Goal: Contribute content: Add original content to the website for others to see

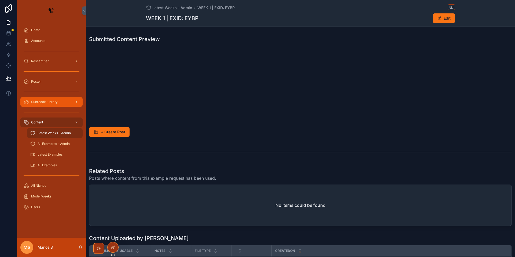
click at [67, 104] on div "Subreddit Library" at bounding box center [52, 102] width 56 height 9
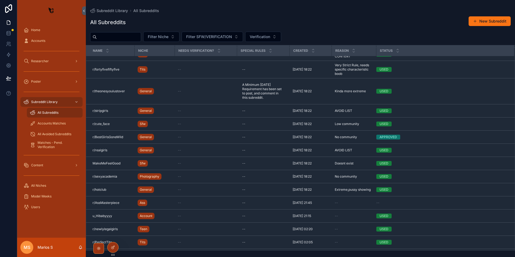
scroll to position [1183, 0]
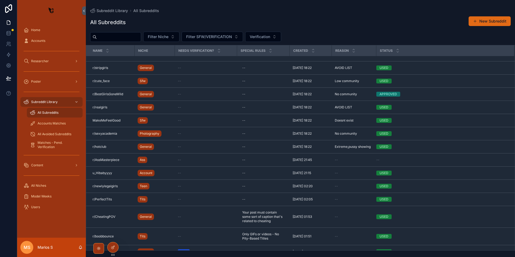
click at [477, 22] on button "New Subreddit" at bounding box center [489, 21] width 42 height 10
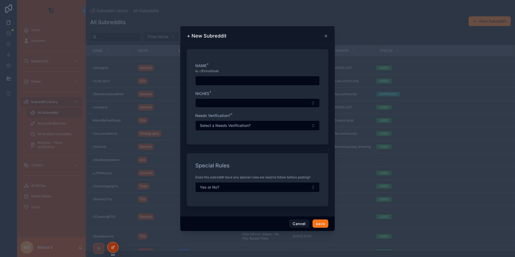
click at [208, 81] on input "scrollable content" at bounding box center [257, 81] width 124 height 8
type input "*********"
click at [224, 101] on button "Select Button" at bounding box center [257, 102] width 124 height 9
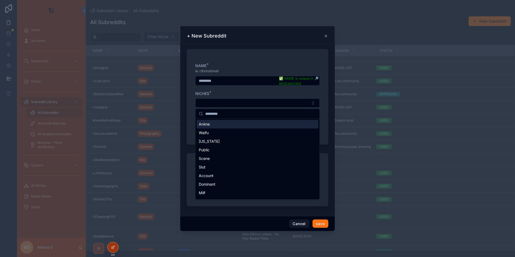
click at [205, 125] on span "Anime" at bounding box center [204, 123] width 11 height 5
click at [232, 90] on div "NICHES *" at bounding box center [257, 92] width 124 height 5
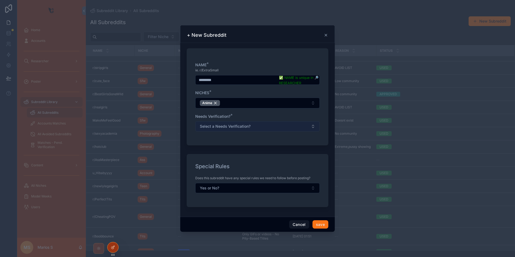
click at [300, 127] on button "Select a Needs Verification?" at bounding box center [257, 126] width 124 height 10
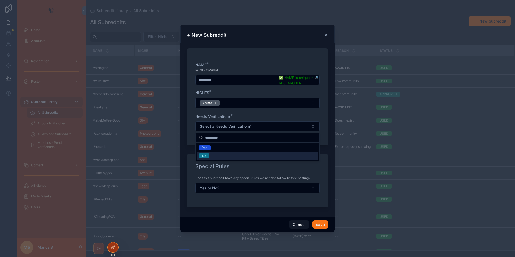
click at [204, 155] on div "No" at bounding box center [204, 155] width 4 height 5
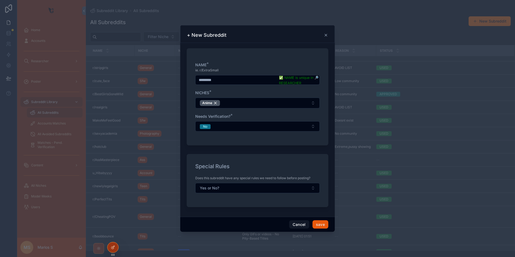
click at [321, 224] on button "save" at bounding box center [320, 224] width 16 height 9
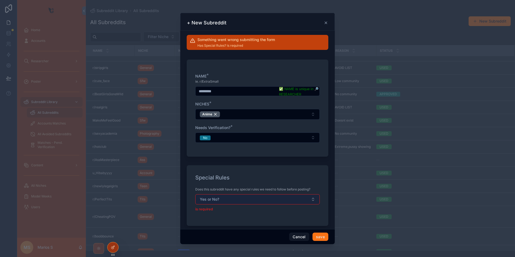
click at [220, 198] on button "Yes or No?" at bounding box center [257, 199] width 124 height 10
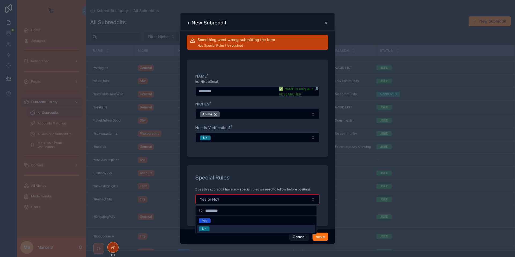
click at [206, 229] on div "No" at bounding box center [204, 228] width 4 height 5
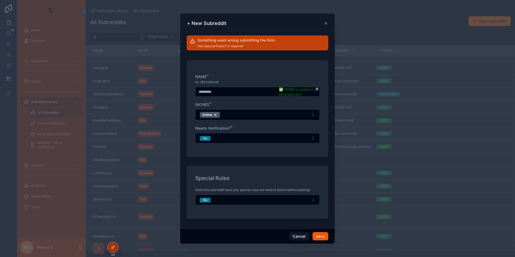
click at [323, 237] on button "save" at bounding box center [320, 236] width 16 height 9
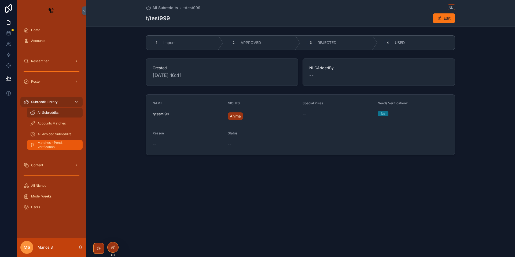
click at [57, 143] on span "Matches - Pend. Verification" at bounding box center [58, 144] width 40 height 9
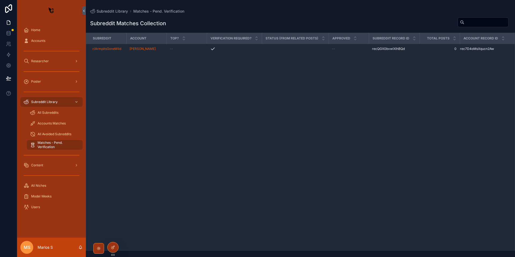
click at [263, 143] on div "Subreddit Account Top? Verification Required? STATUS (from Related Posts) Appro…" at bounding box center [300, 141] width 428 height 217
click at [43, 112] on span "All Subreddits" at bounding box center [48, 112] width 21 height 4
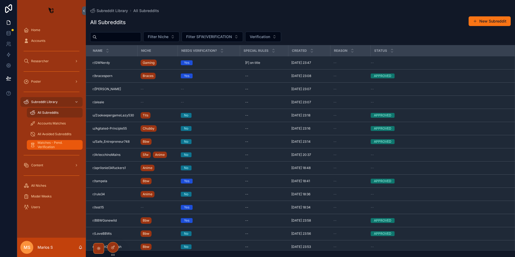
click at [48, 144] on span "Matches - Pend. Verification" at bounding box center [58, 144] width 40 height 9
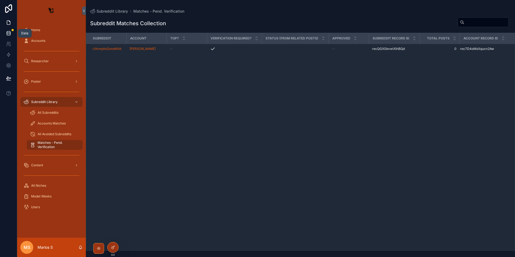
click at [7, 32] on icon at bounding box center [8, 33] width 5 height 5
